Goal: Information Seeking & Learning: Learn about a topic

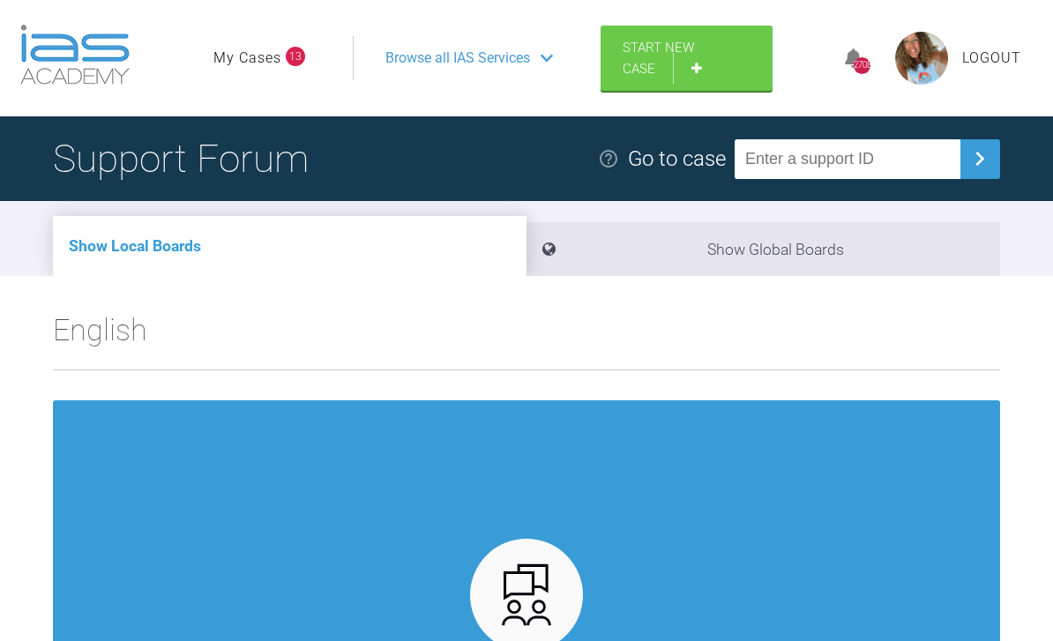
click at [265, 67] on link "My Cases" at bounding box center [247, 58] width 68 height 23
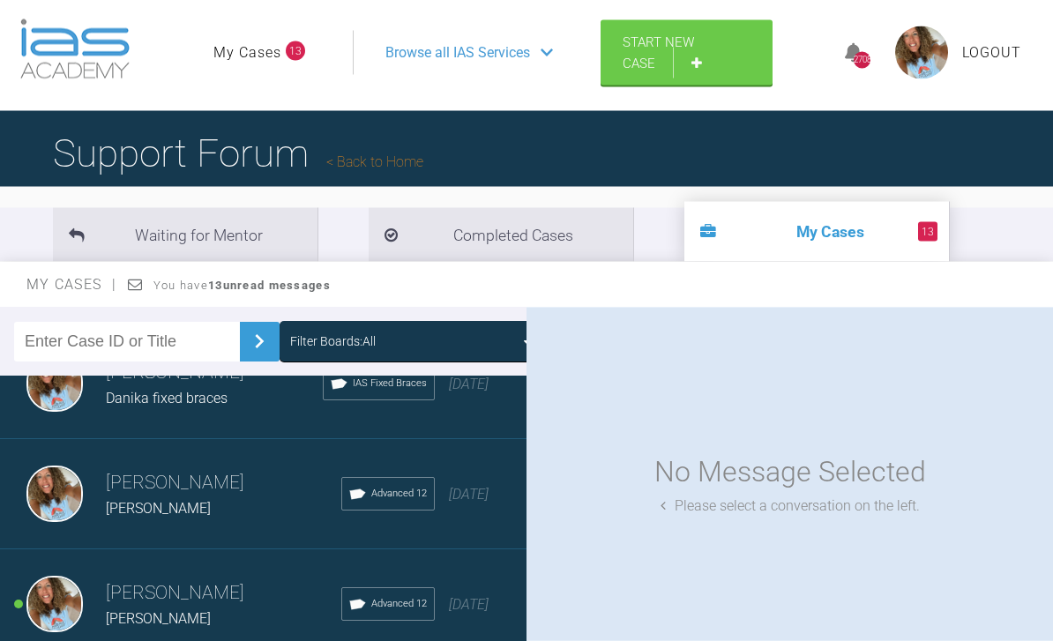
scroll to position [50, 0]
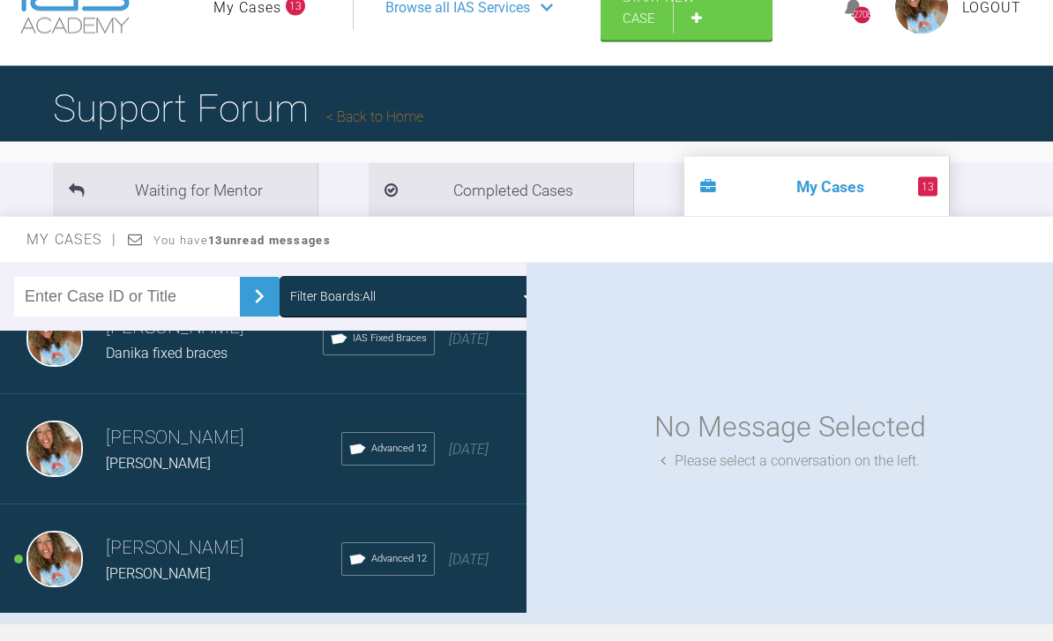
click at [331, 640] on div "Load more" at bounding box center [263, 642] width 526 height 55
click at [294, 640] on div "Load more" at bounding box center [263, 641] width 526 height 55
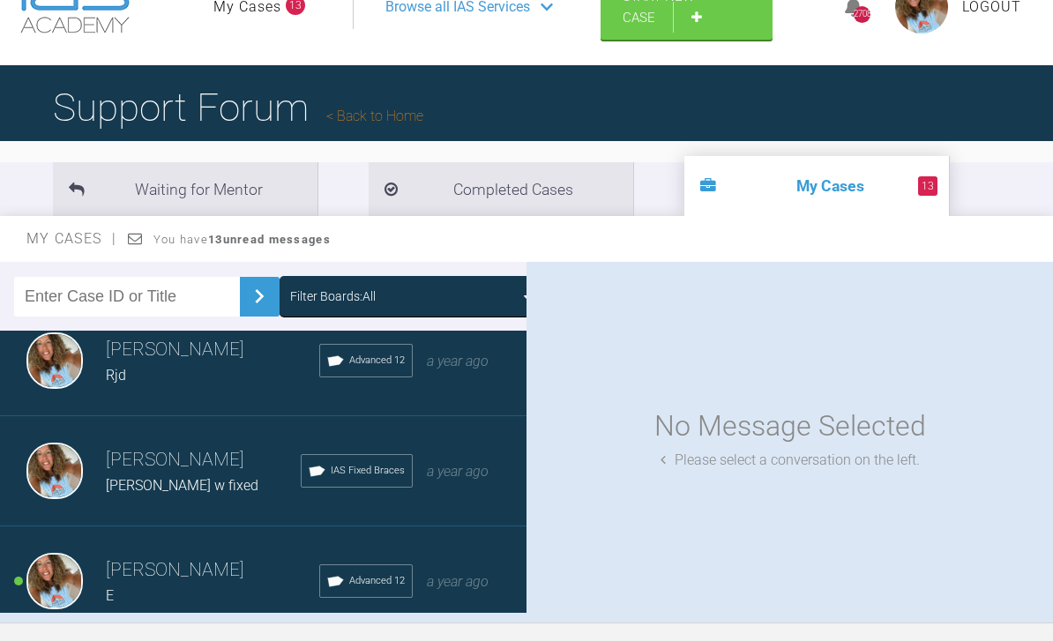
scroll to position [6074, 0]
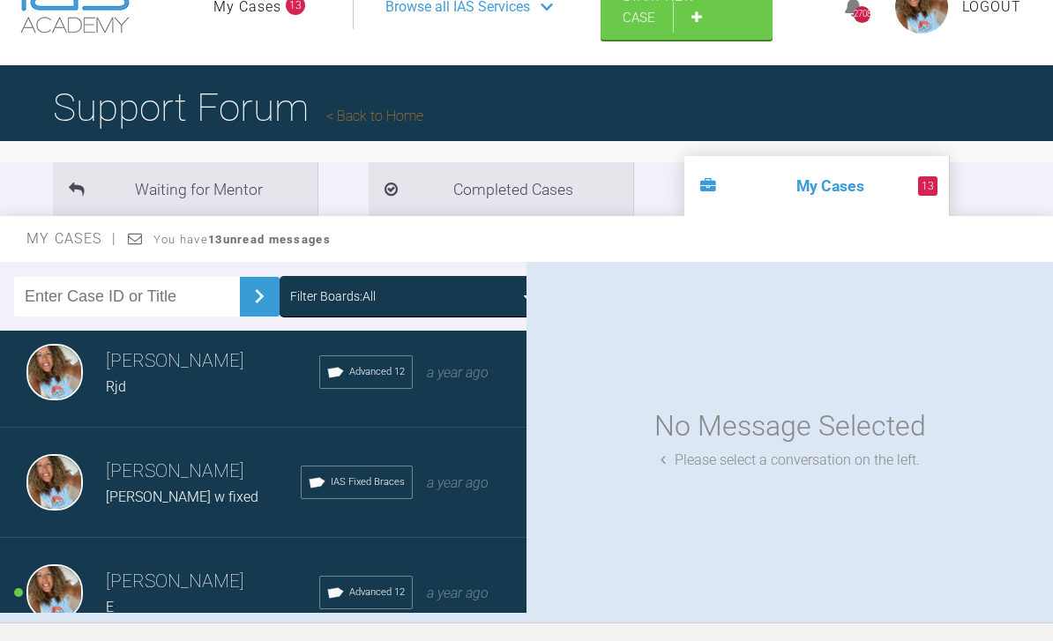
click at [462, 391] on div "[PERSON_NAME] Rjd Advanced 12 a year ago" at bounding box center [263, 372] width 526 height 110
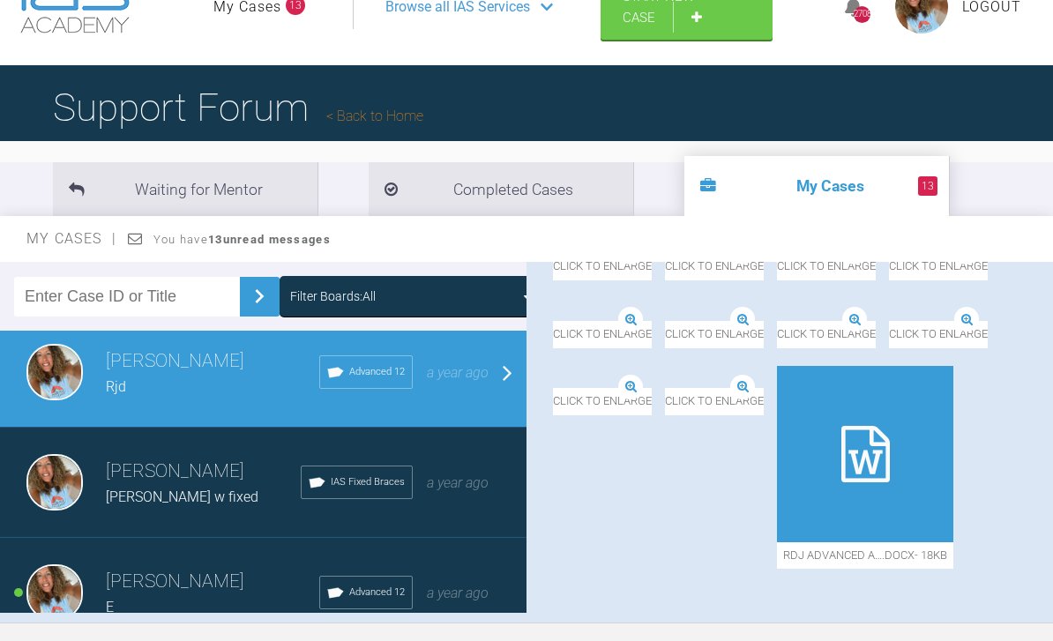
scroll to position [17367, 0]
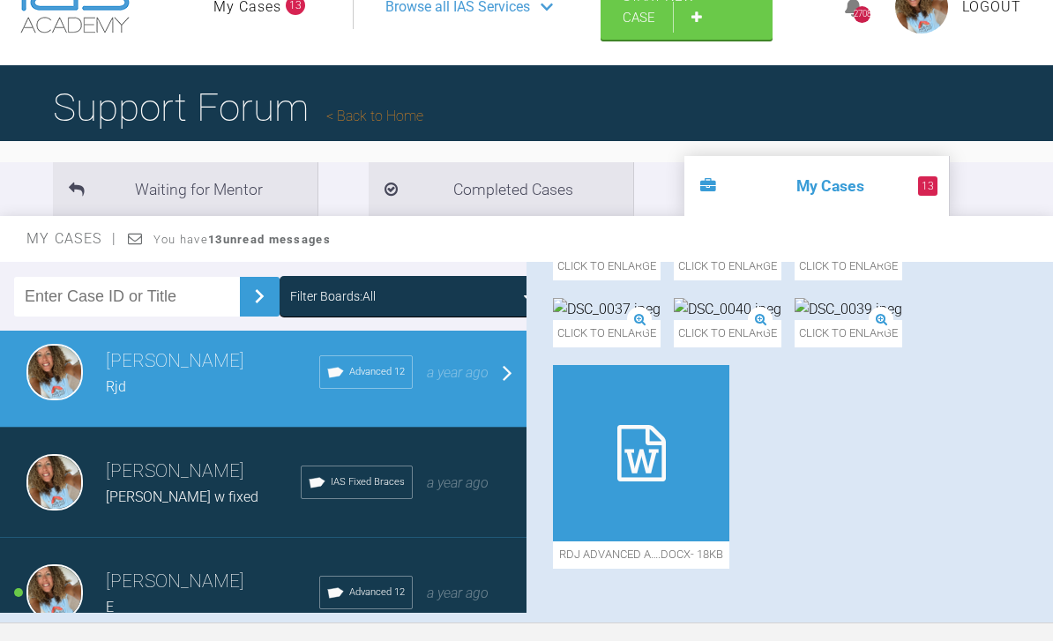
click at [680, 321] on img at bounding box center [728, 309] width 108 height 23
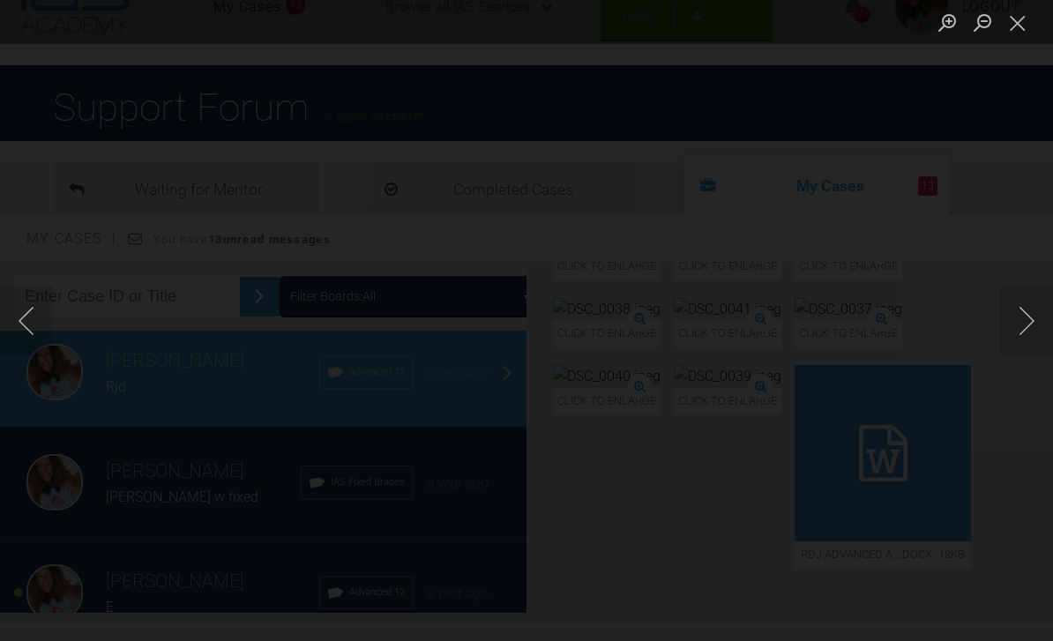
click at [1022, 356] on button "Next image" at bounding box center [1026, 321] width 53 height 71
click at [1017, 28] on button "Close lightbox" at bounding box center [1017, 22] width 35 height 31
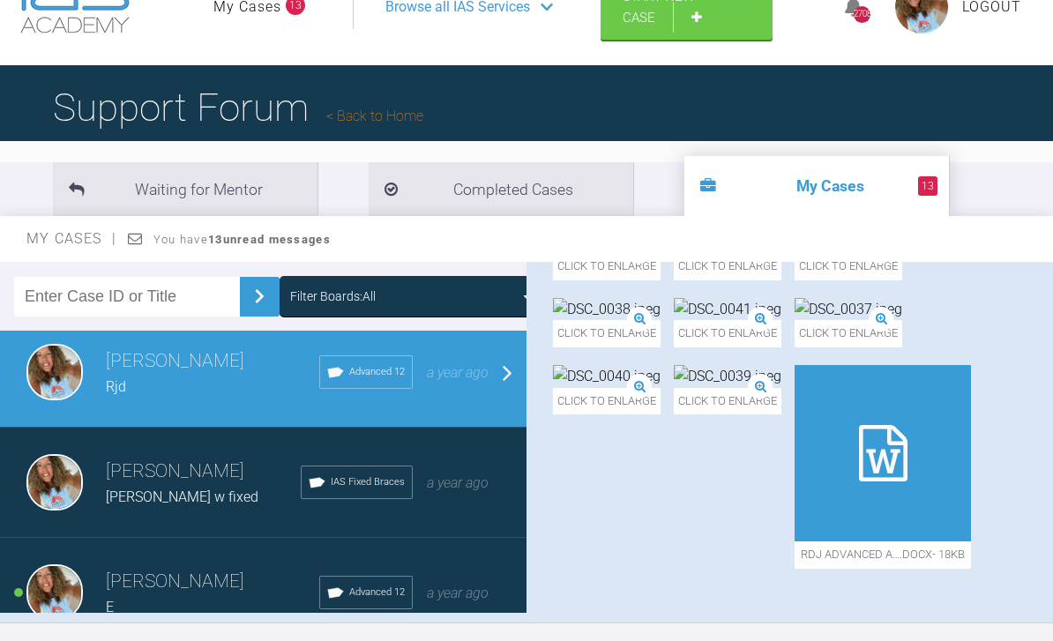
scroll to position [17254, 0]
click at [660, 321] on img at bounding box center [607, 309] width 108 height 23
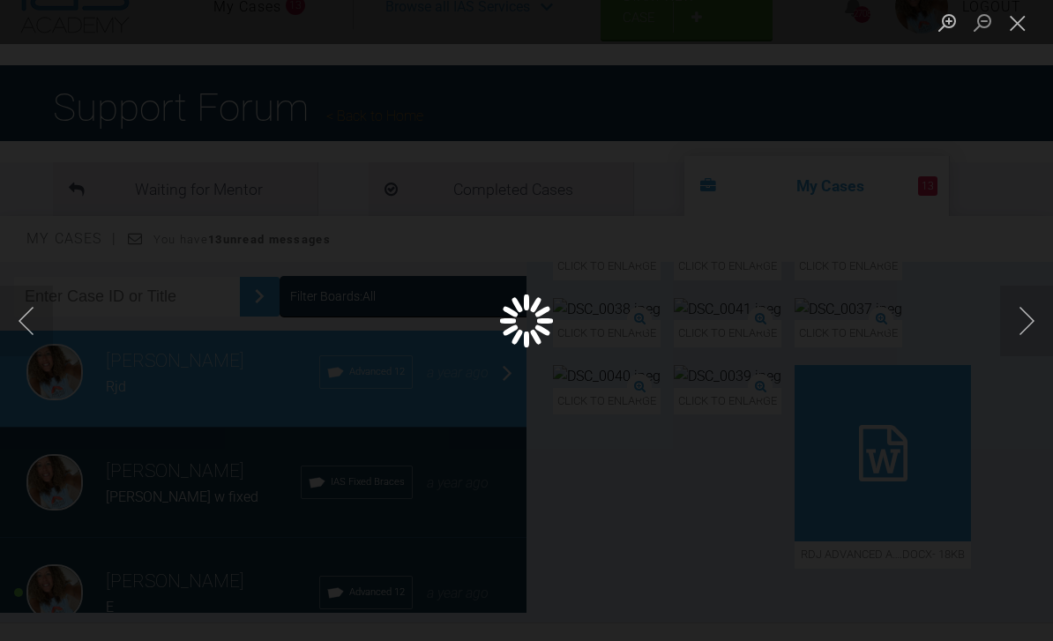
click at [884, 361] on div "Lightbox" at bounding box center [526, 320] width 1053 height 641
click at [904, 345] on div "Lightbox" at bounding box center [526, 320] width 1053 height 641
click at [1025, 356] on button "Next image" at bounding box center [1026, 321] width 53 height 71
click at [34, 348] on button "Previous image" at bounding box center [26, 321] width 53 height 71
click at [916, 448] on div "Lightbox" at bounding box center [526, 320] width 1053 height 641
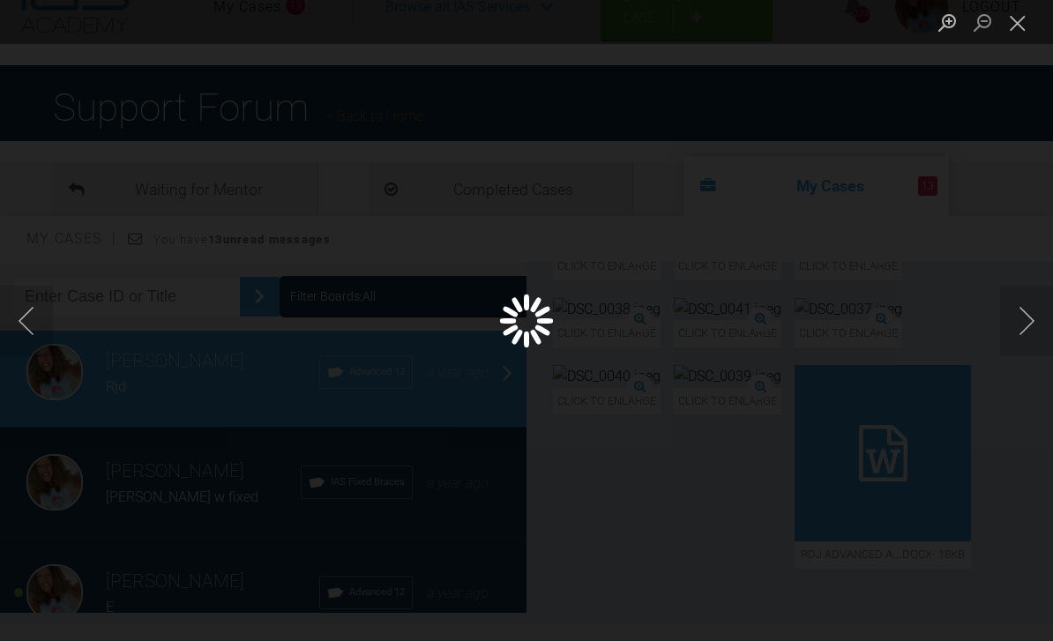
click at [877, 269] on div "Lightbox" at bounding box center [526, 320] width 1053 height 641
click at [1026, 17] on button "Close lightbox" at bounding box center [1017, 22] width 35 height 31
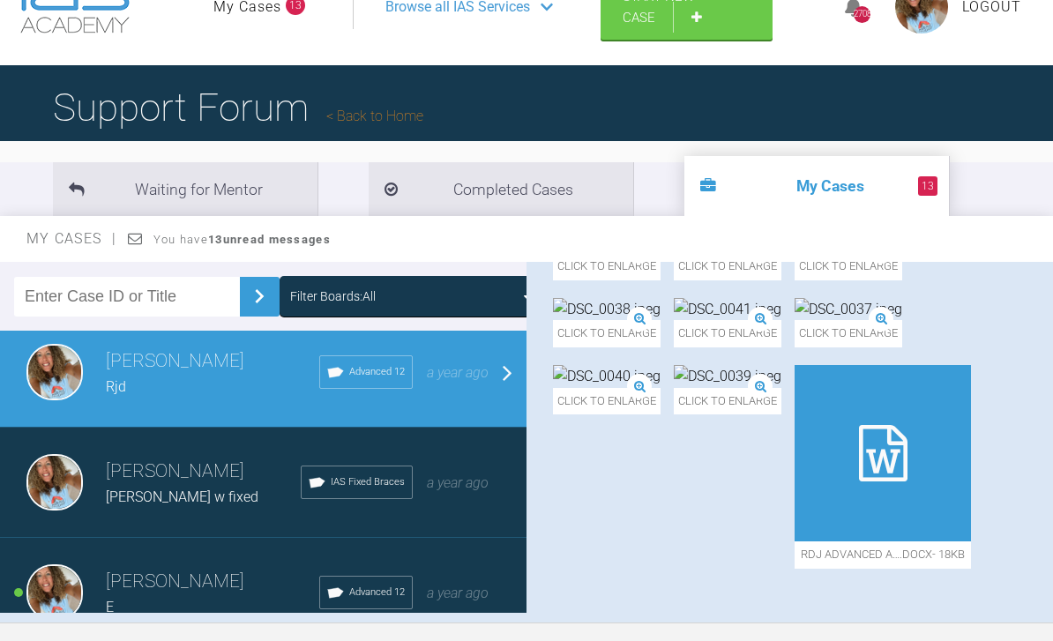
scroll to position [17009, 0]
click at [660, 253] on img at bounding box center [607, 241] width 108 height 23
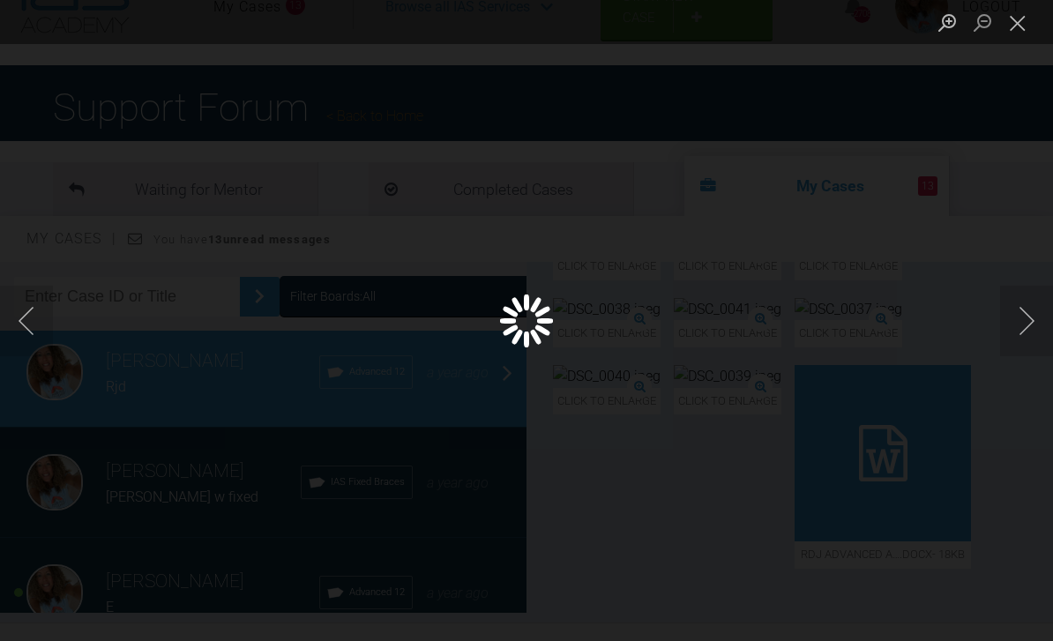
click at [1009, 342] on button "Next image" at bounding box center [1026, 321] width 53 height 71
click at [1013, 350] on button "Next image" at bounding box center [1026, 321] width 53 height 71
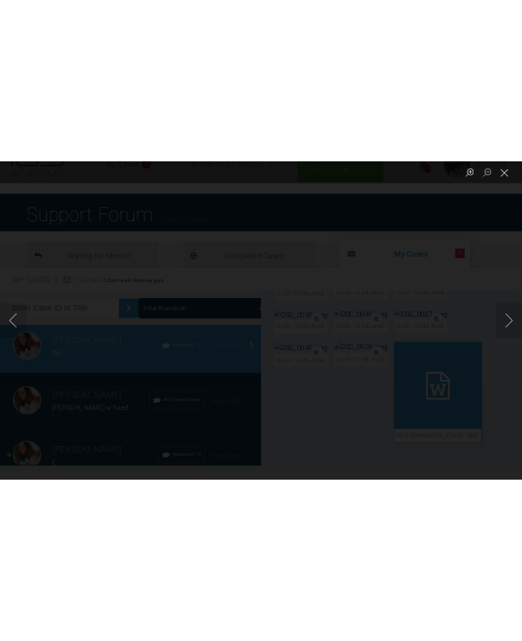
scroll to position [0, 0]
